Goal: Transaction & Acquisition: Purchase product/service

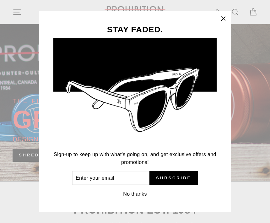
scroll to position [105, 0]
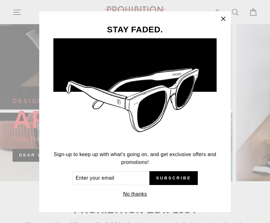
click at [224, 20] on icon "button" at bounding box center [223, 19] width 4 height 4
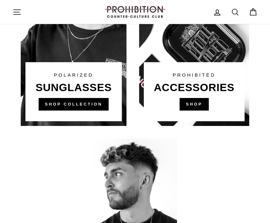
scroll to position [454, 0]
click at [192, 104] on link at bounding box center [194, 32] width 110 height 188
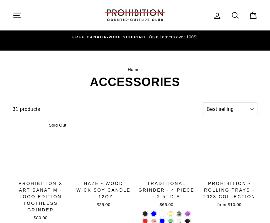
select select "best-selling"
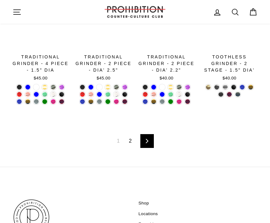
scroll to position [827, 0]
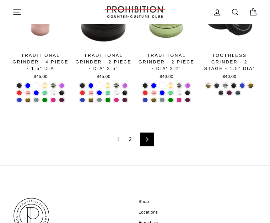
click at [146, 139] on icon at bounding box center [147, 140] width 4 height 4
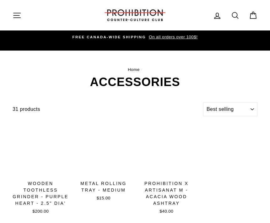
select select "best-selling"
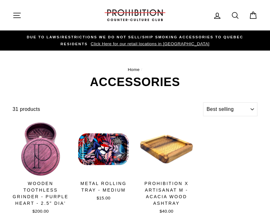
click at [235, 16] on icon at bounding box center [235, 15] width 9 height 9
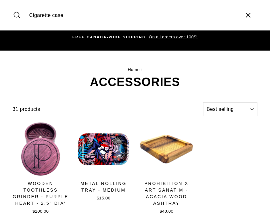
type input "Cigarette case"
click at [19, 15] on button "Search" at bounding box center [20, 15] width 14 height 21
